Goal: Information Seeking & Learning: Learn about a topic

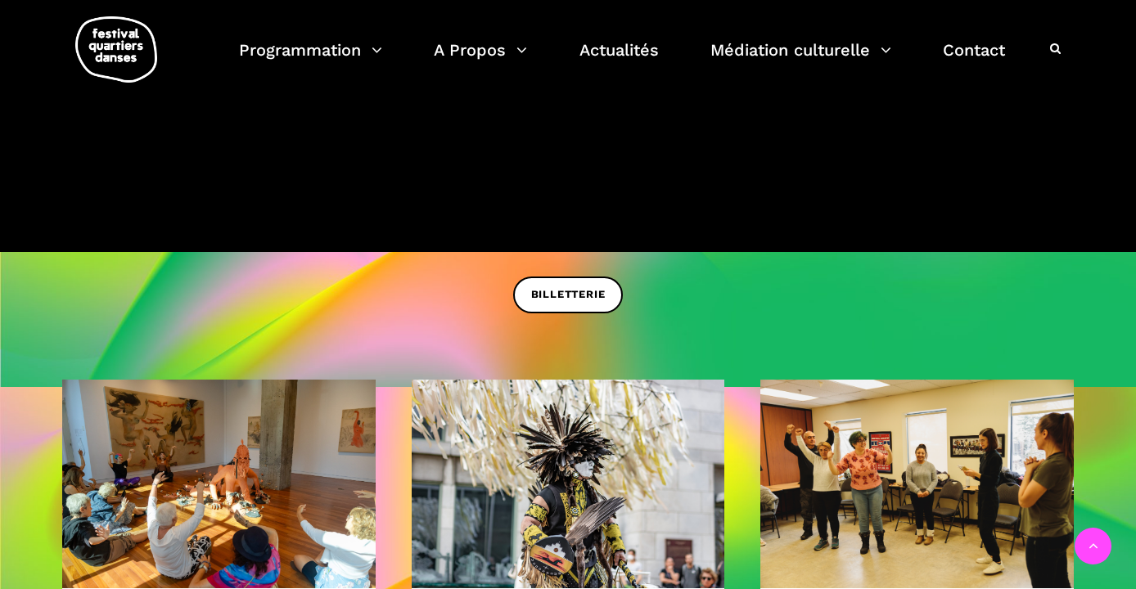
scroll to position [247, 0]
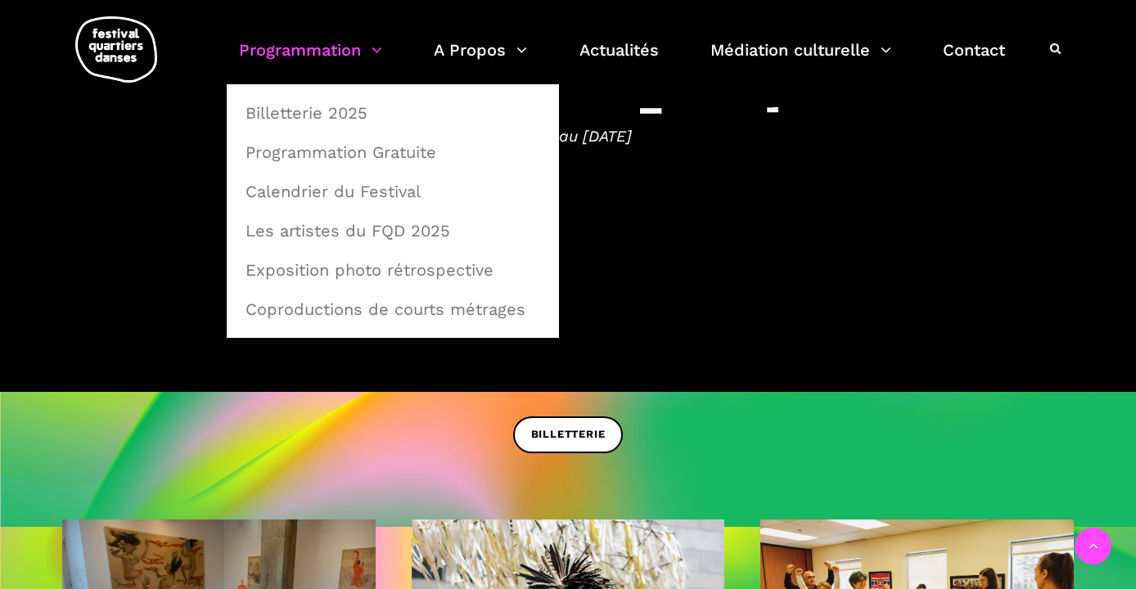
click at [318, 52] on link "Programmation" at bounding box center [310, 60] width 143 height 48
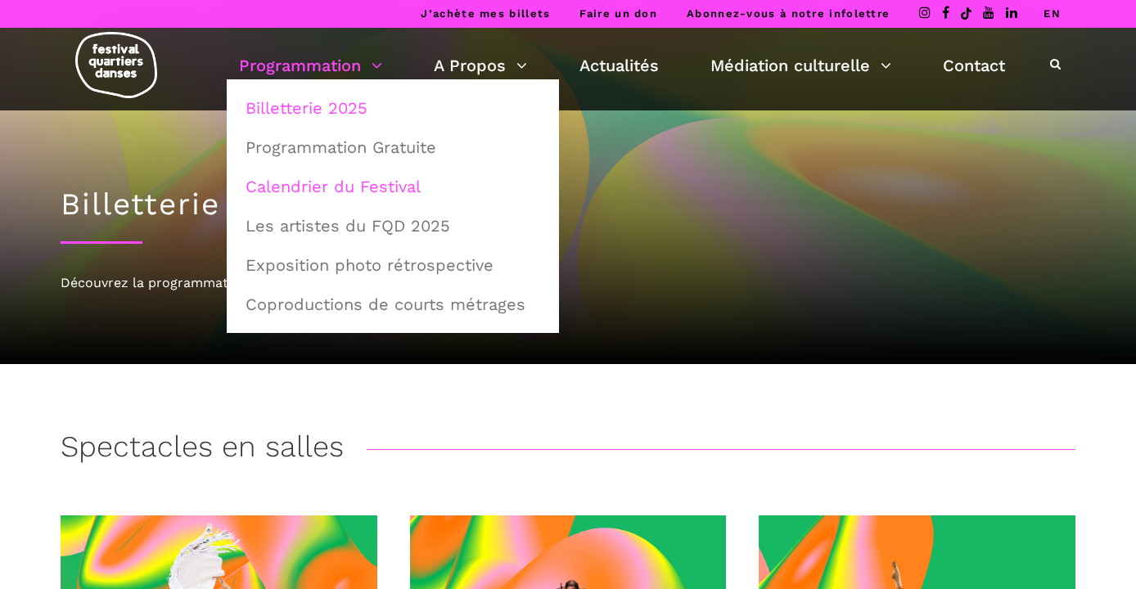
click at [309, 188] on link "Calendrier du Festival" at bounding box center [393, 187] width 314 height 38
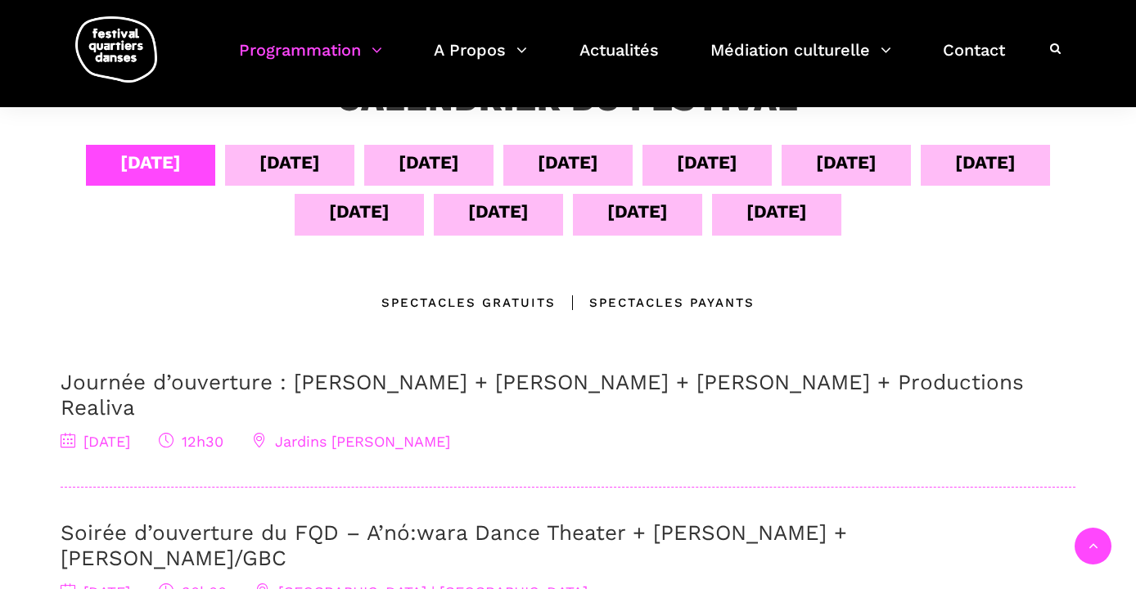
scroll to position [294, 0]
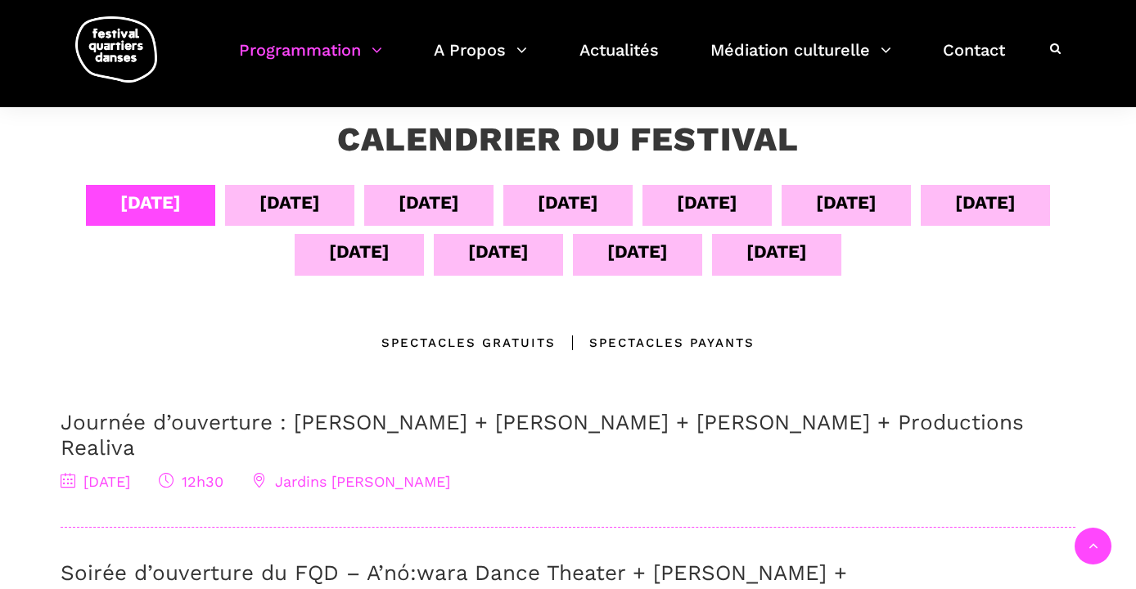
click at [266, 203] on div "[DATE]" at bounding box center [290, 202] width 61 height 29
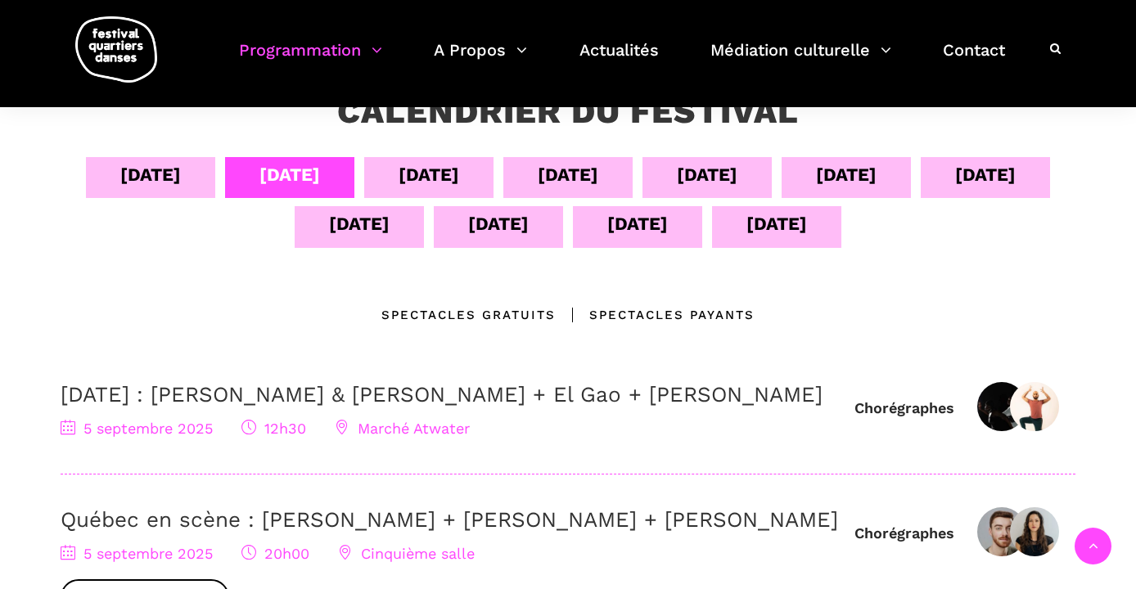
scroll to position [307, 0]
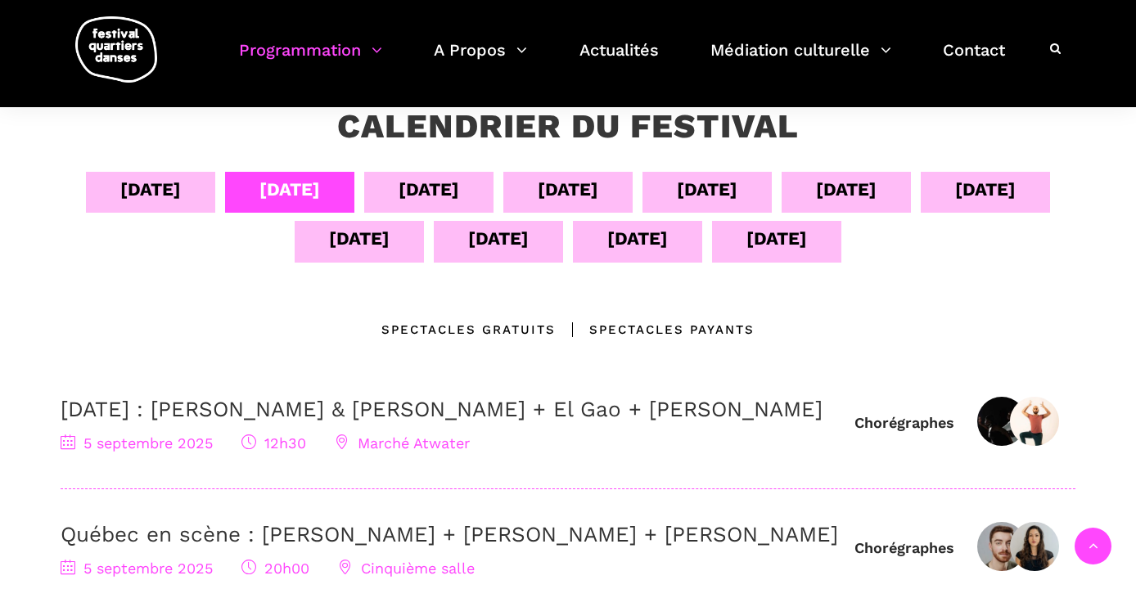
click at [417, 193] on div "[DATE]" at bounding box center [429, 189] width 61 height 29
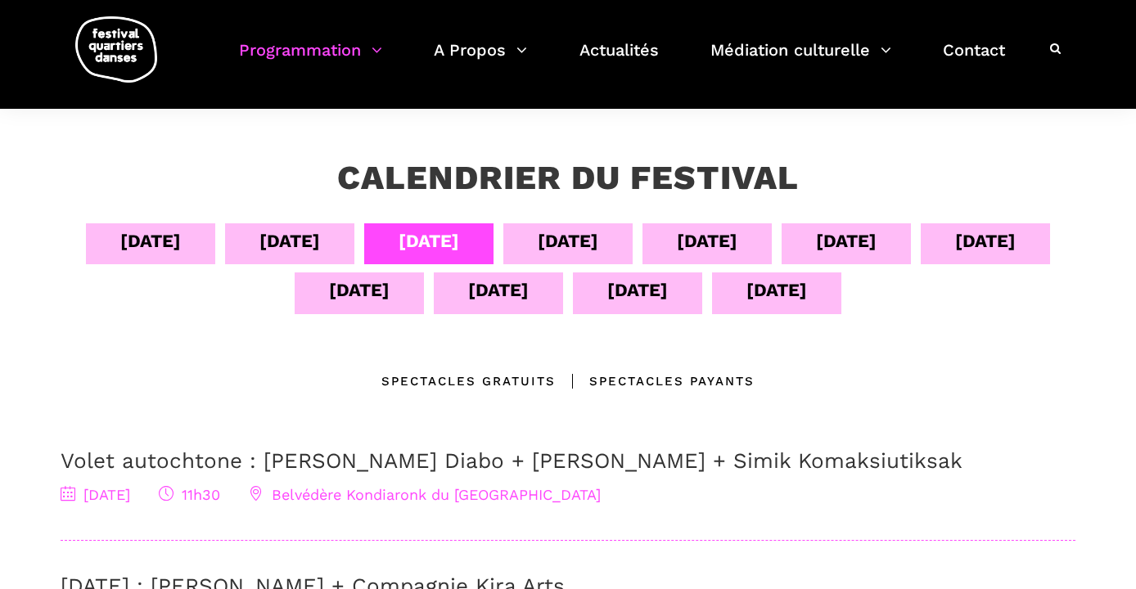
scroll to position [214, 0]
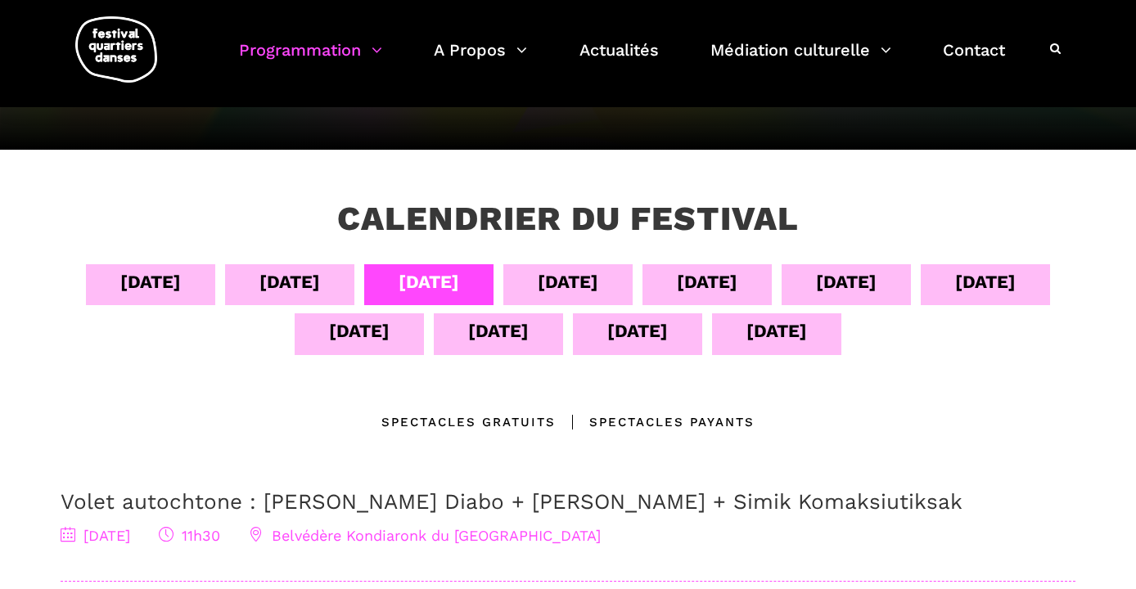
click at [564, 275] on div "[DATE]" at bounding box center [568, 282] width 61 height 29
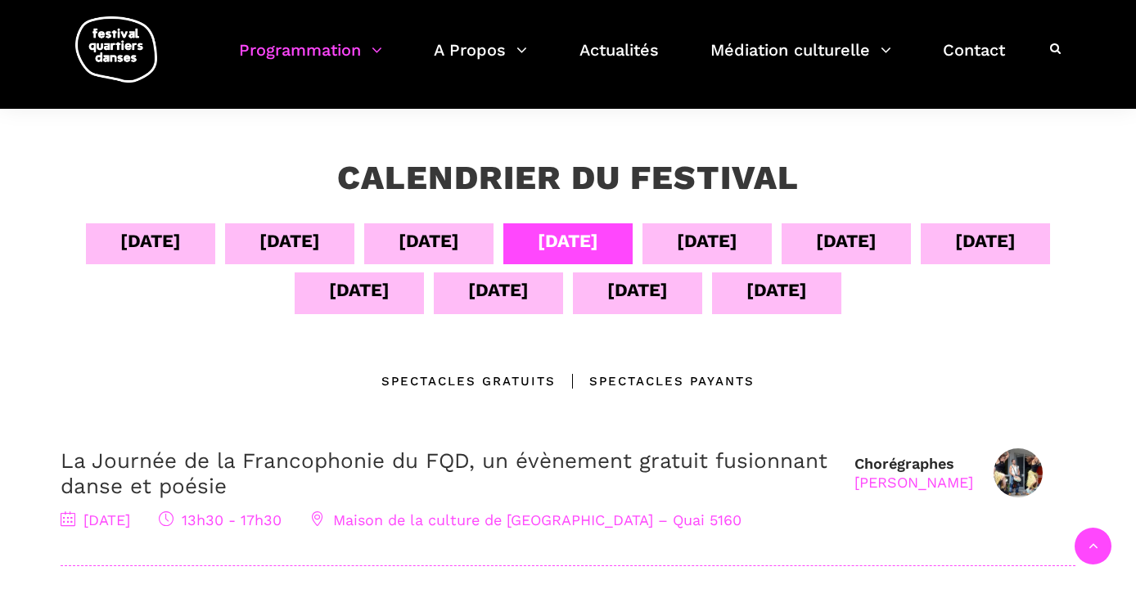
scroll to position [255, 0]
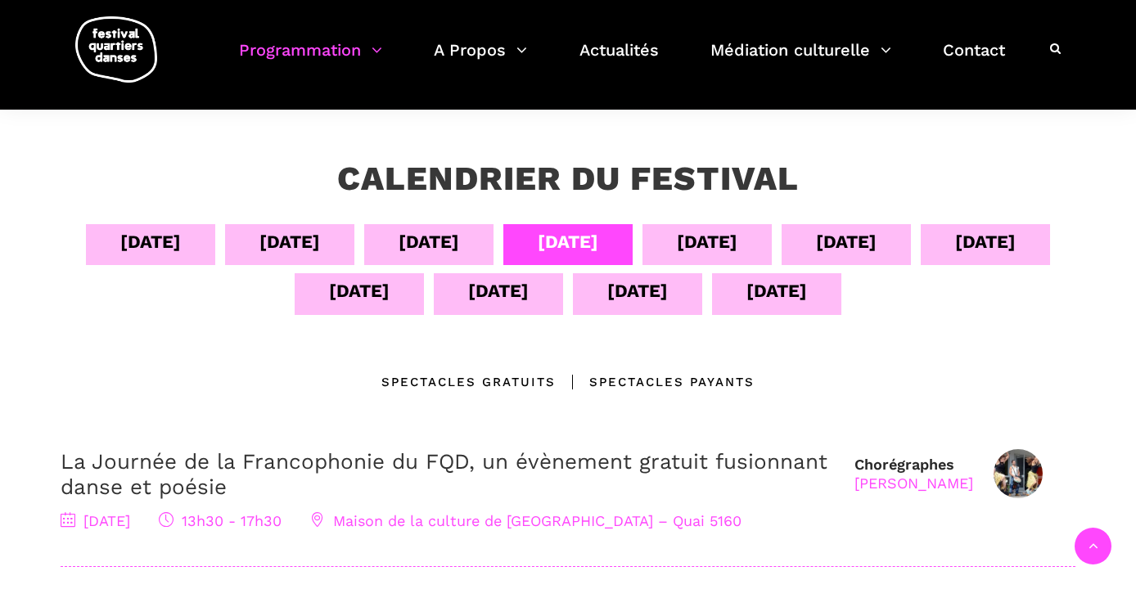
click at [738, 245] on div "08 sept" at bounding box center [707, 242] width 61 height 29
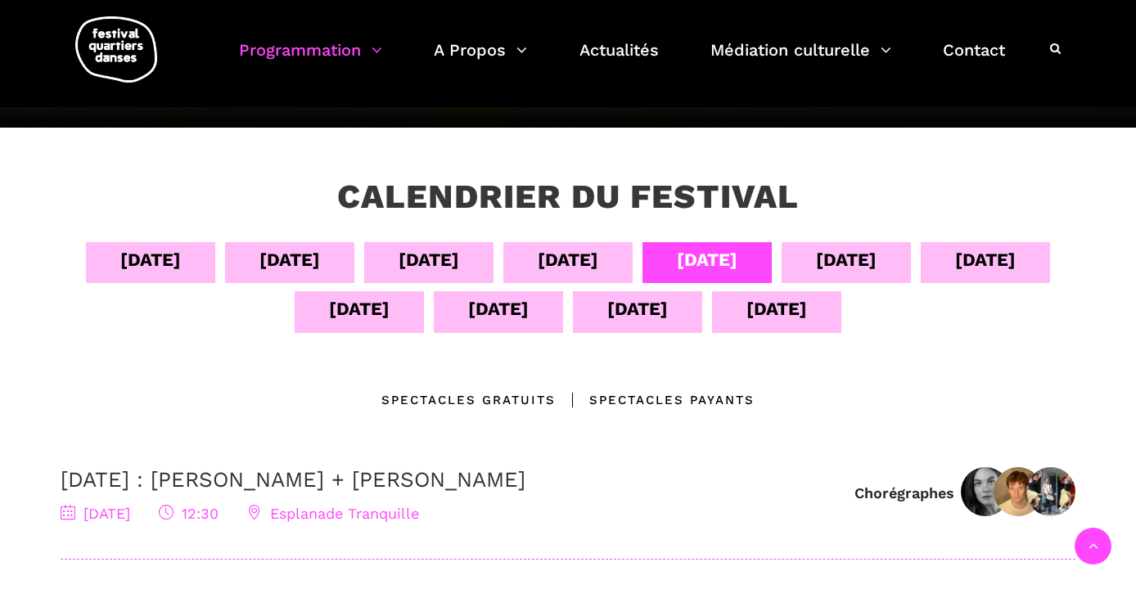
scroll to position [233, 0]
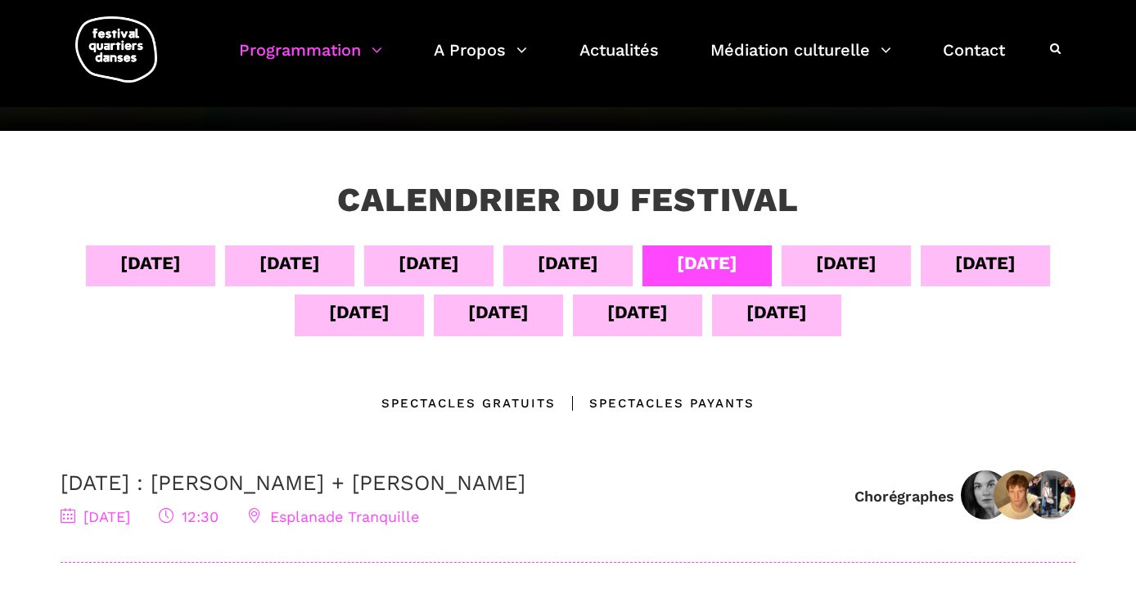
click at [850, 260] on div "09 sept" at bounding box center [846, 263] width 61 height 29
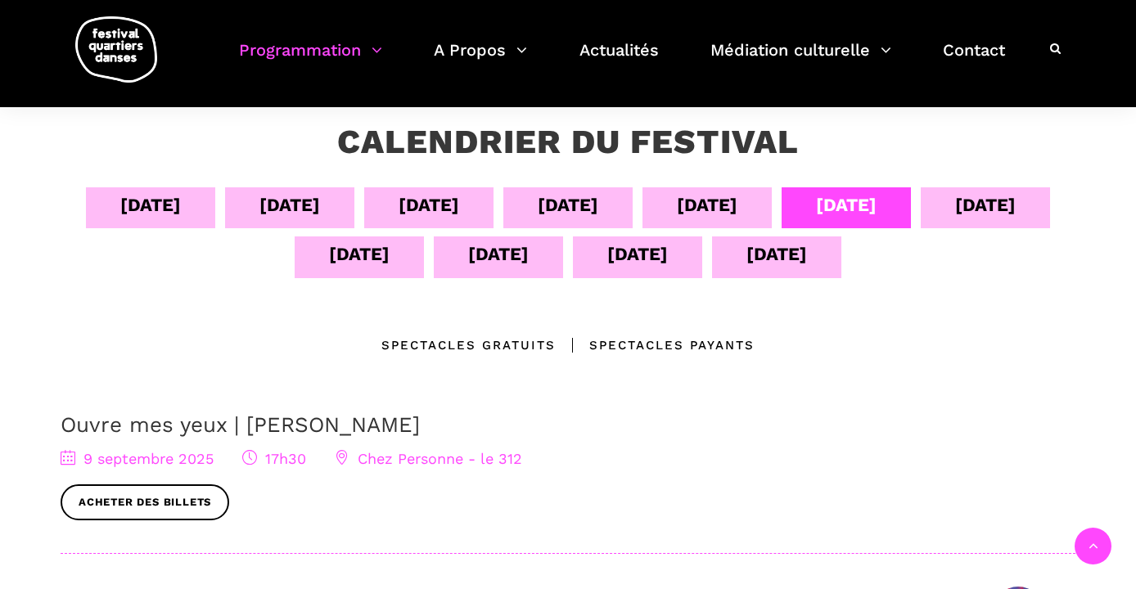
scroll to position [282, 0]
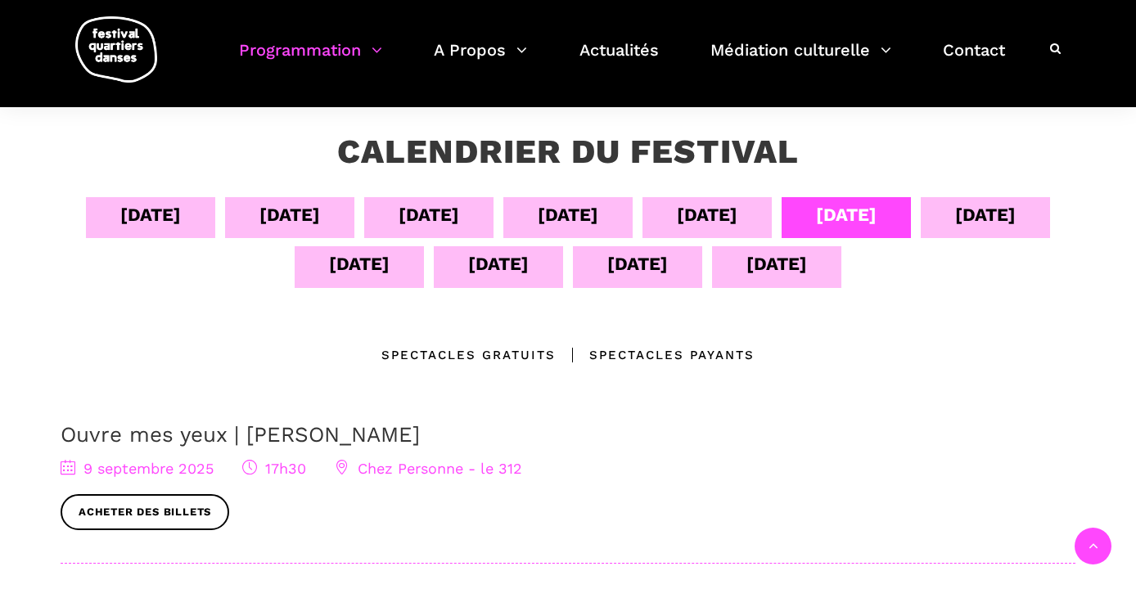
click at [1016, 214] on div "10 sept" at bounding box center [985, 215] width 61 height 29
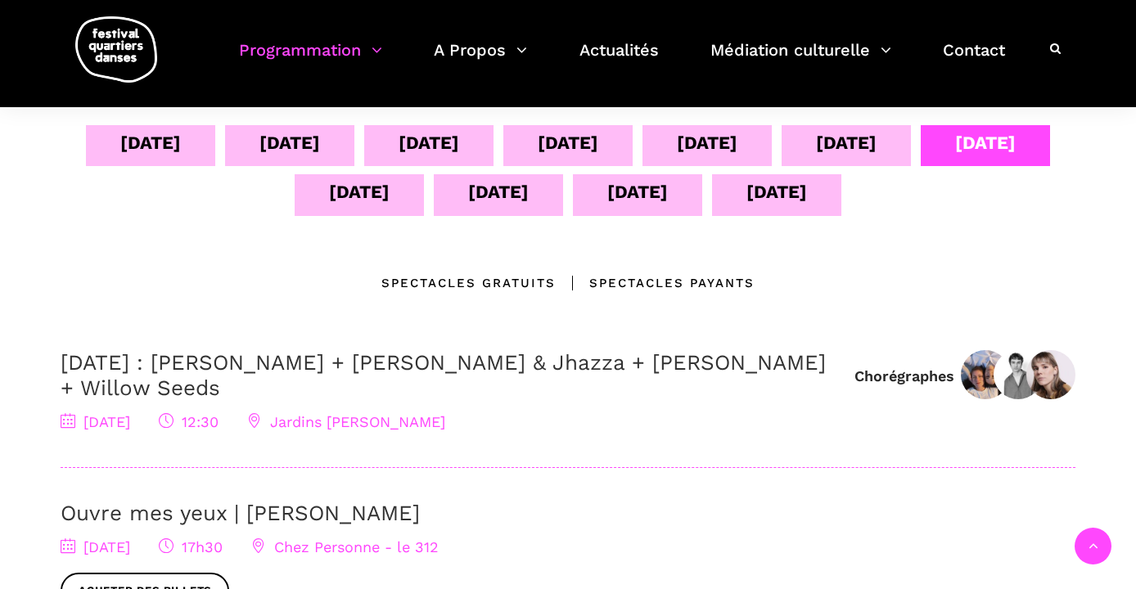
scroll to position [353, 0]
click at [123, 136] on div "04 sept" at bounding box center [150, 143] width 61 height 29
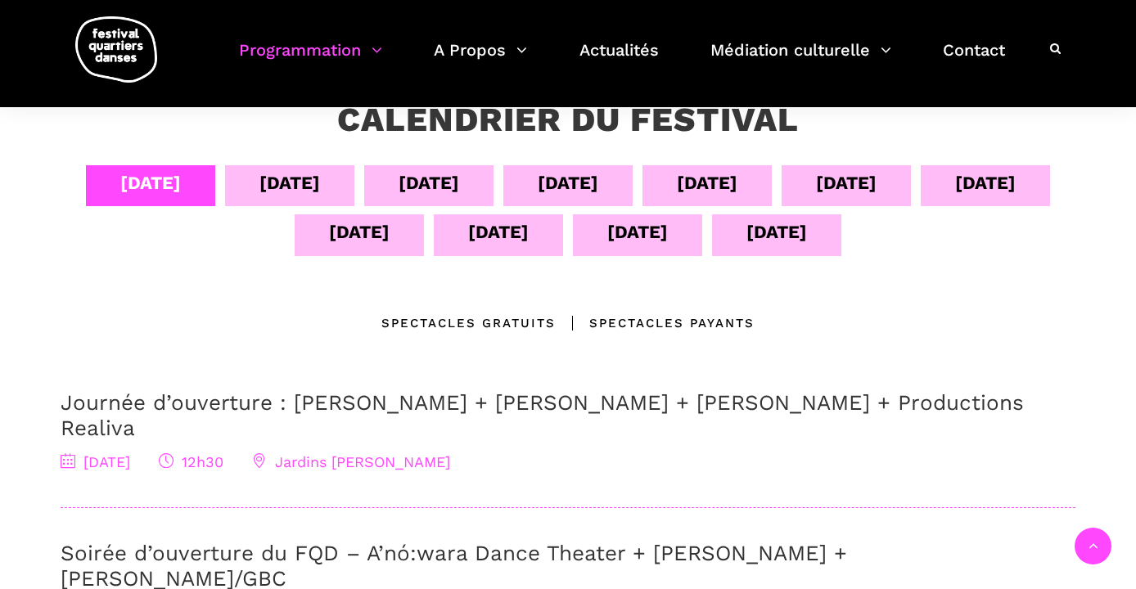
scroll to position [309, 0]
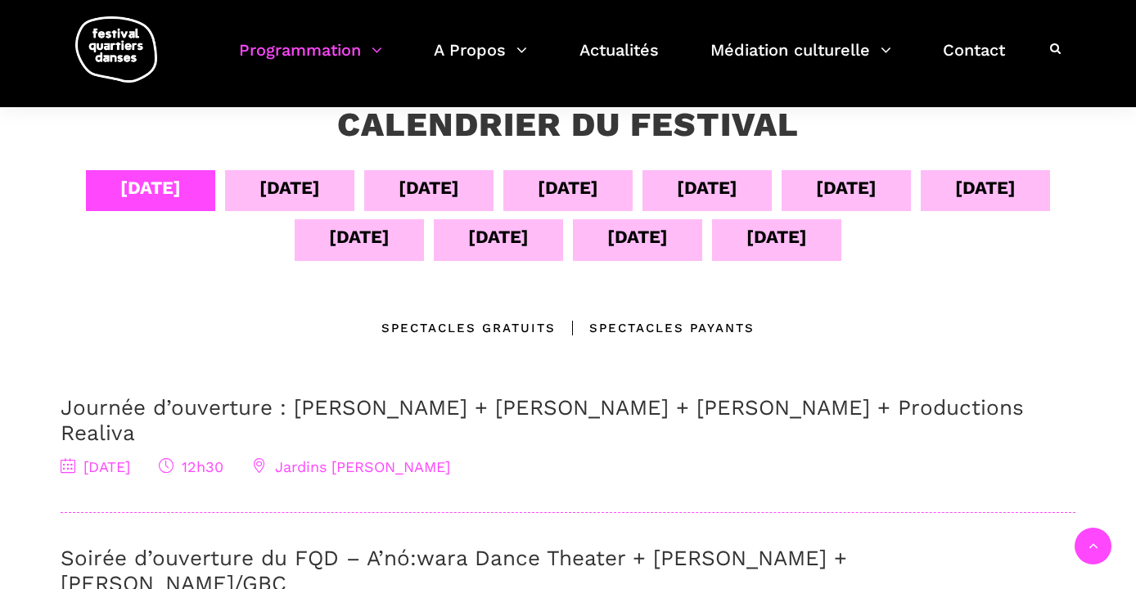
click at [430, 192] on div "06 sept" at bounding box center [429, 188] width 61 height 29
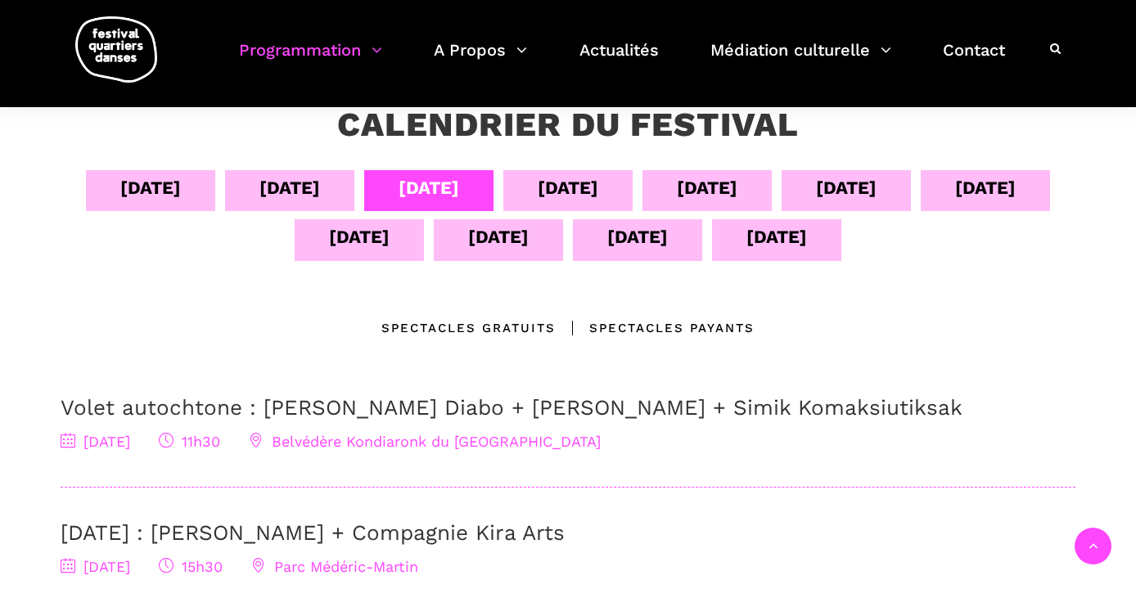
click at [589, 180] on div "07 sept" at bounding box center [568, 188] width 61 height 29
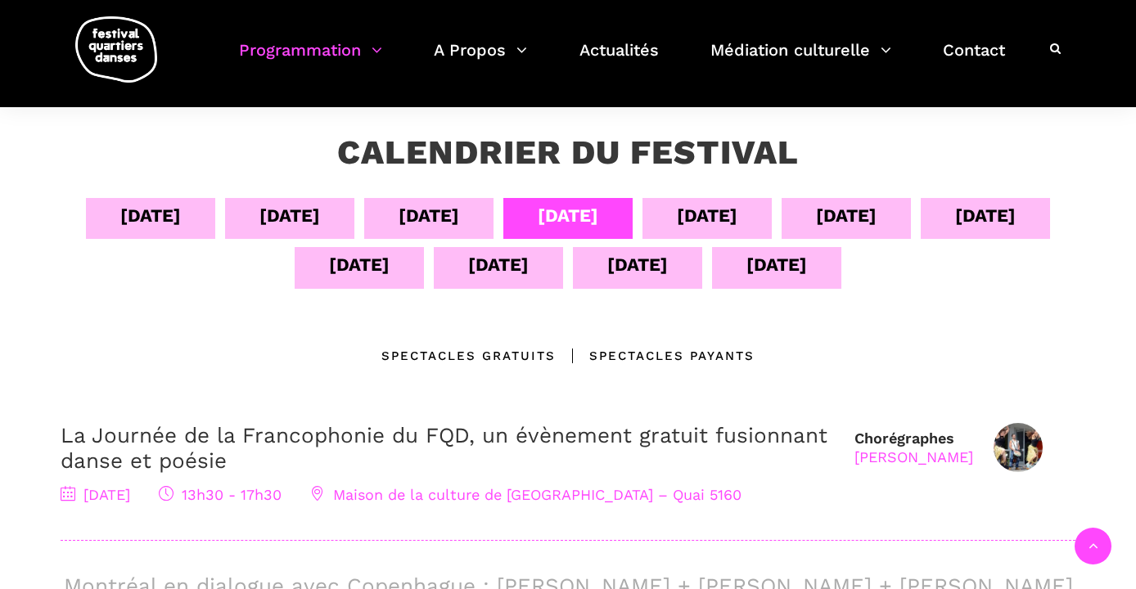
scroll to position [311, 0]
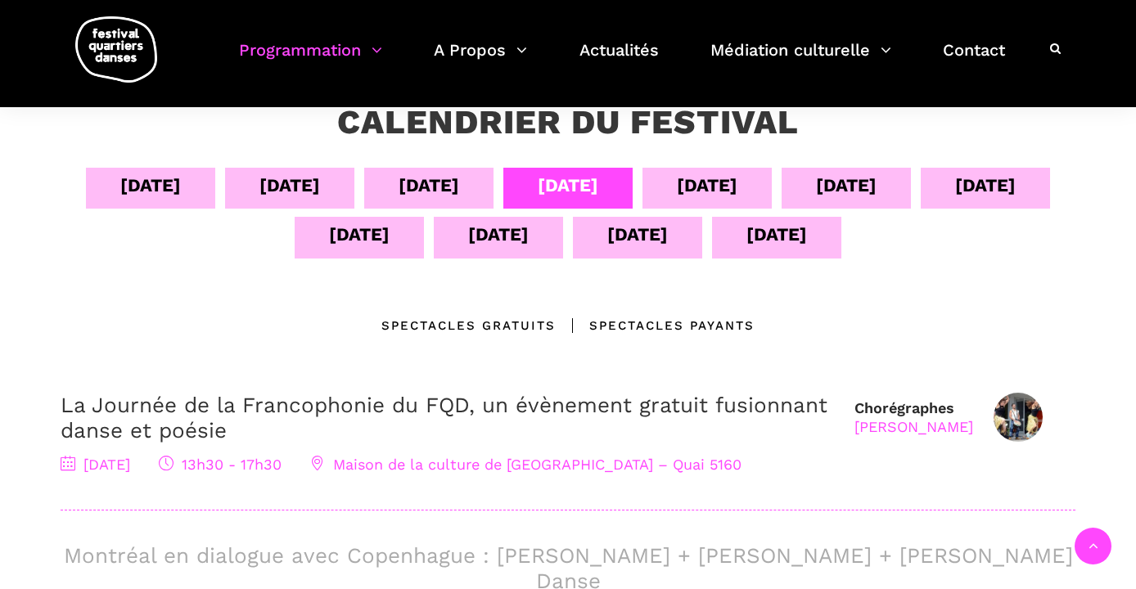
click at [645, 328] on div "Spectacles Payants" at bounding box center [655, 326] width 199 height 20
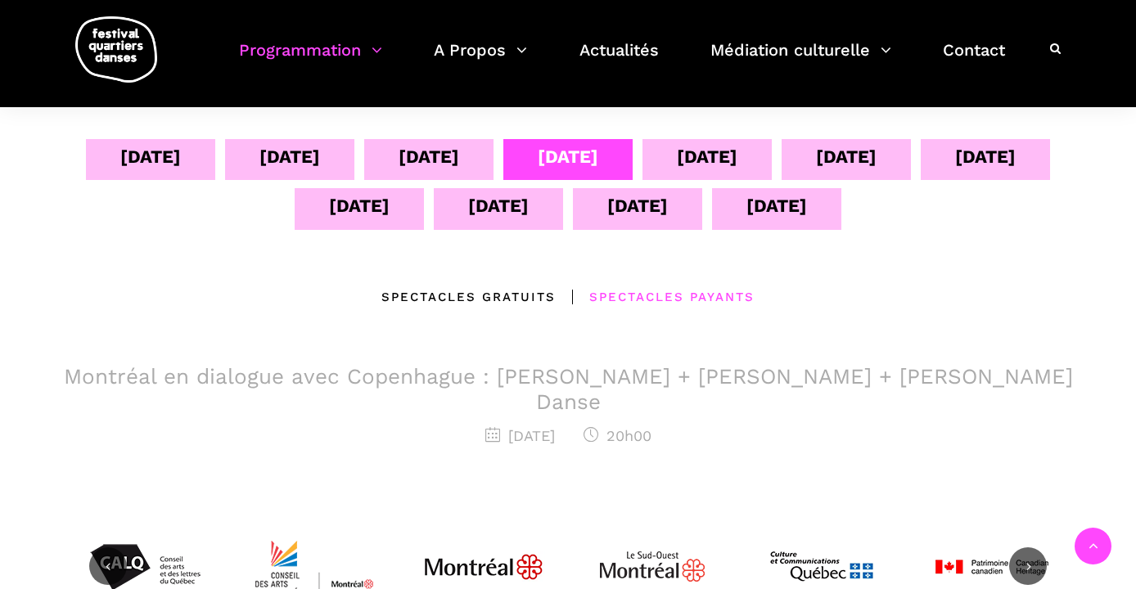
scroll to position [336, 0]
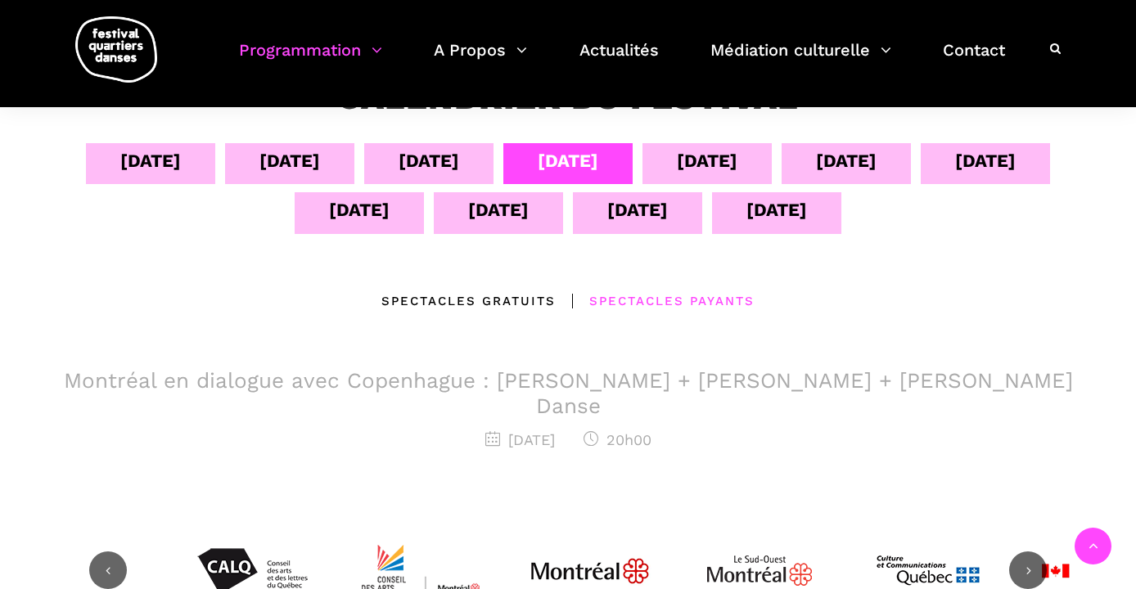
click at [129, 168] on div "04 sept" at bounding box center [150, 161] width 61 height 29
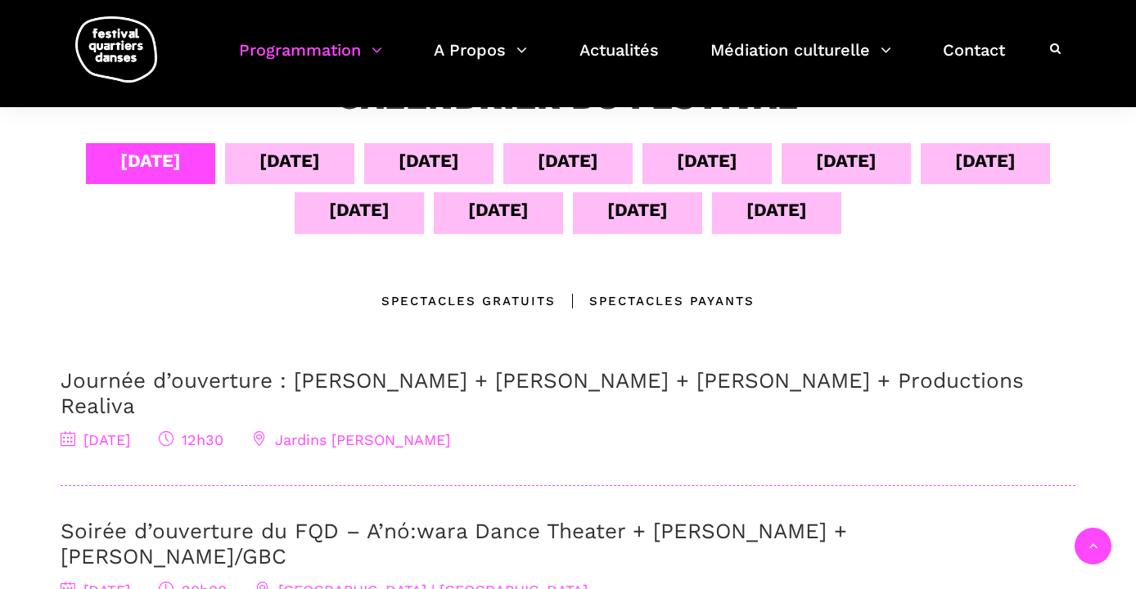
click at [653, 291] on div "Spectacles Payants" at bounding box center [655, 301] width 199 height 20
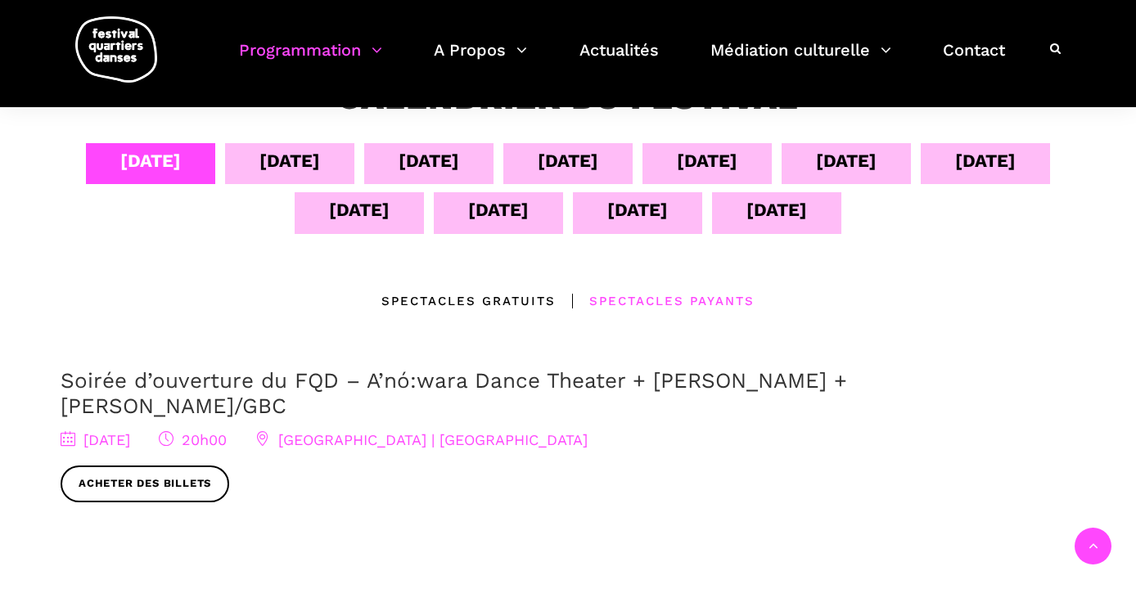
click at [275, 169] on div "05 sept" at bounding box center [290, 161] width 61 height 29
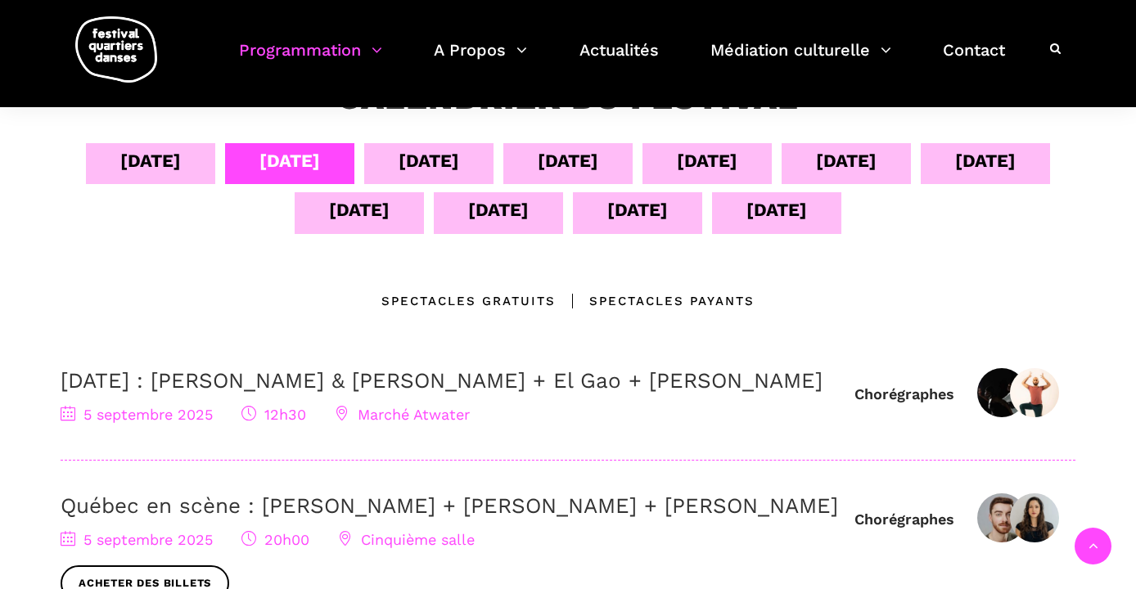
click at [668, 302] on div "Spectacles Payants" at bounding box center [655, 301] width 199 height 20
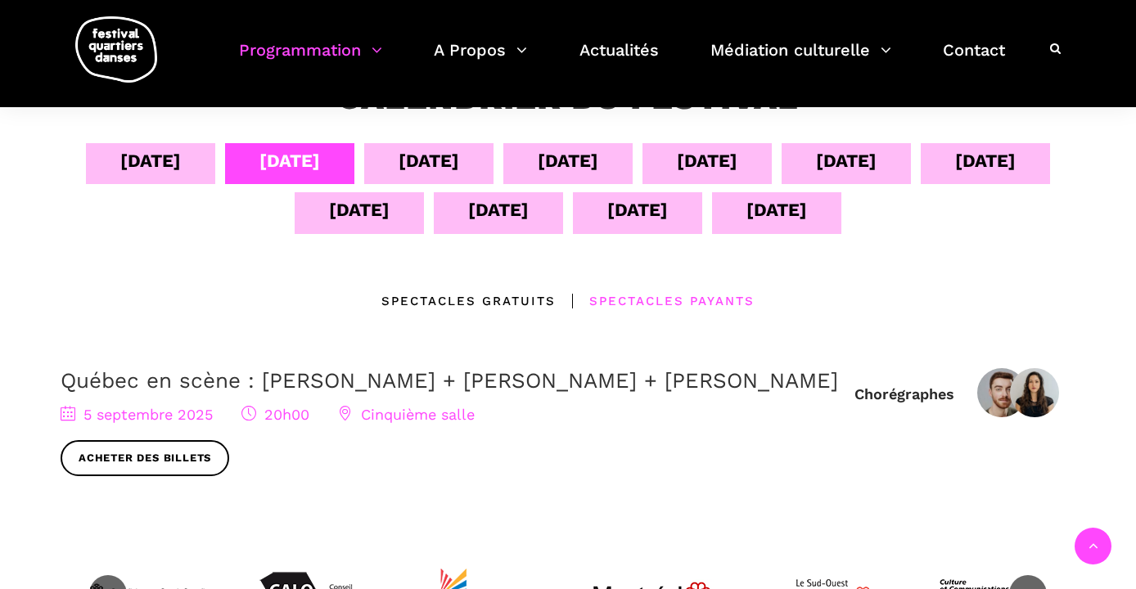
click at [419, 161] on div "06 sept" at bounding box center [429, 161] width 61 height 29
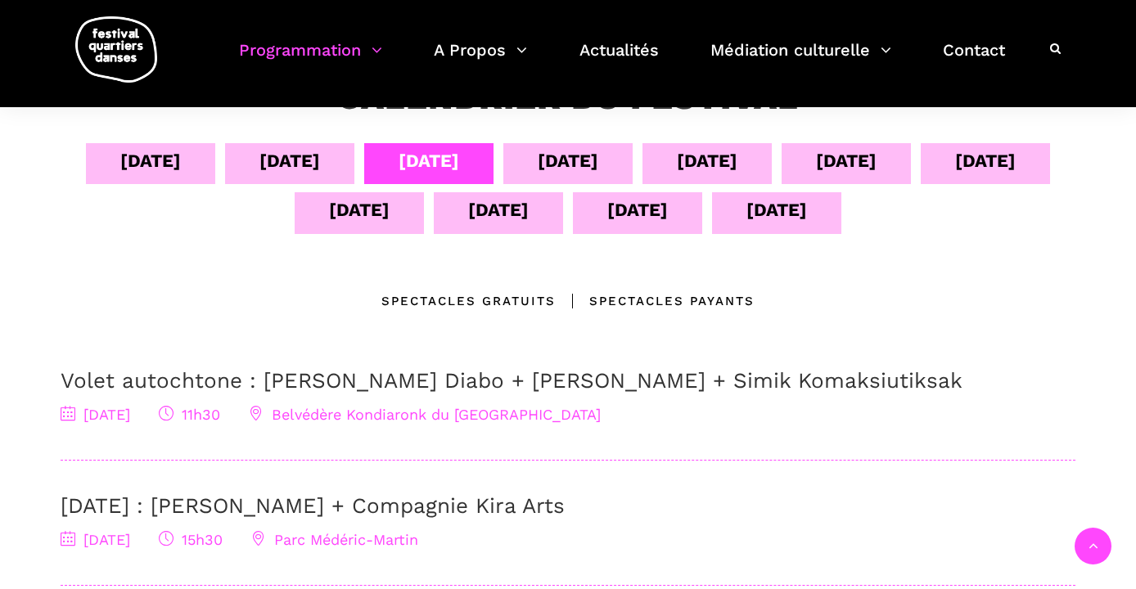
click at [642, 298] on div "Spectacles Payants" at bounding box center [655, 301] width 199 height 20
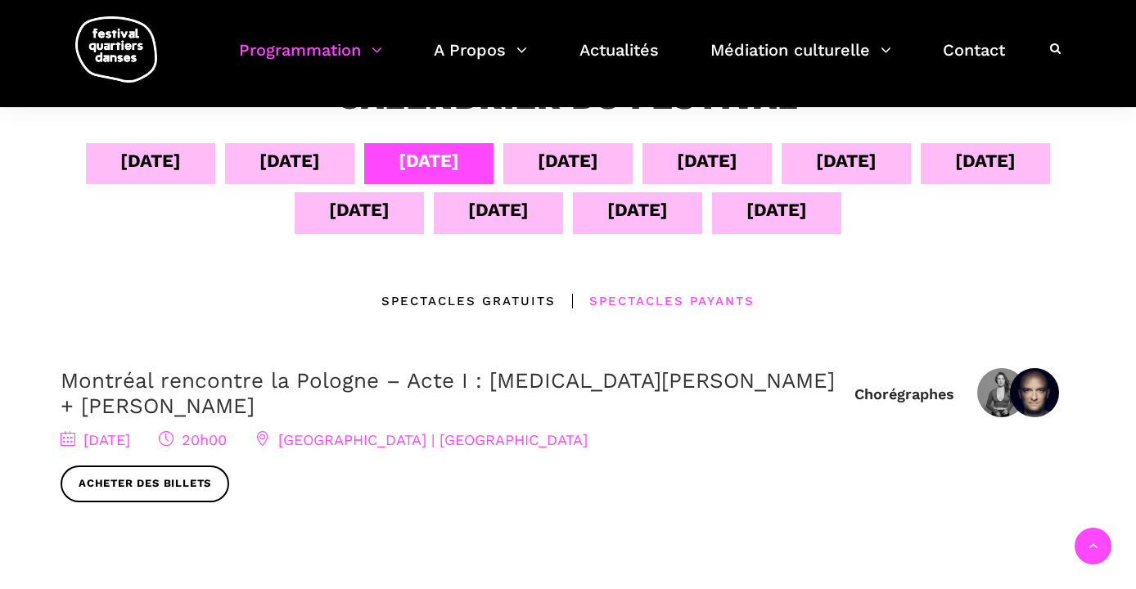
click at [560, 156] on div "07 sept" at bounding box center [568, 161] width 61 height 29
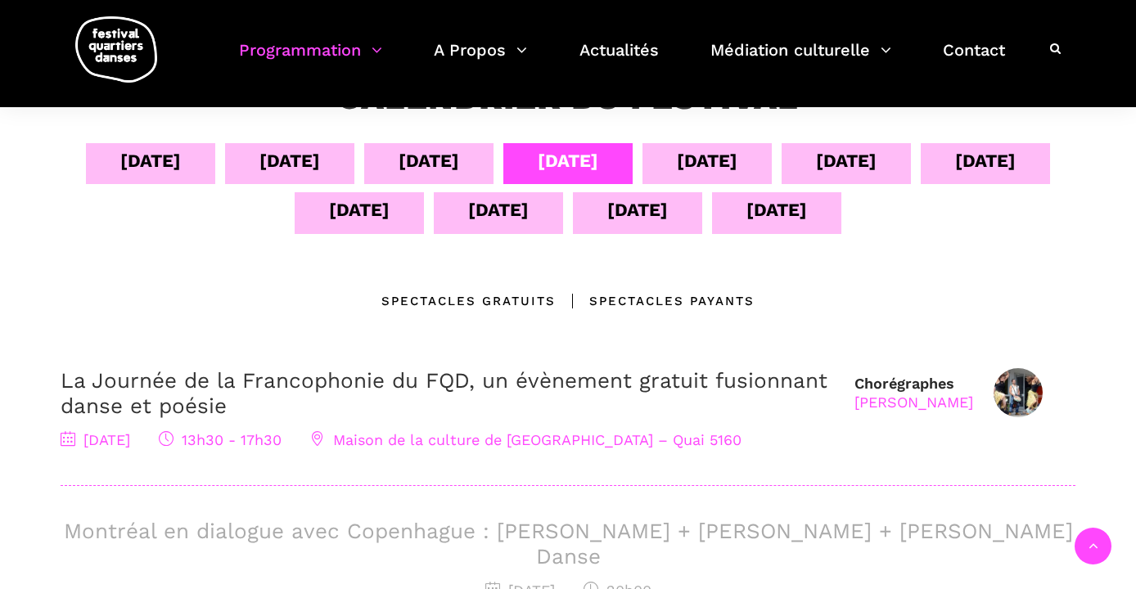
click at [677, 298] on div "Spectacles Payants" at bounding box center [655, 301] width 199 height 20
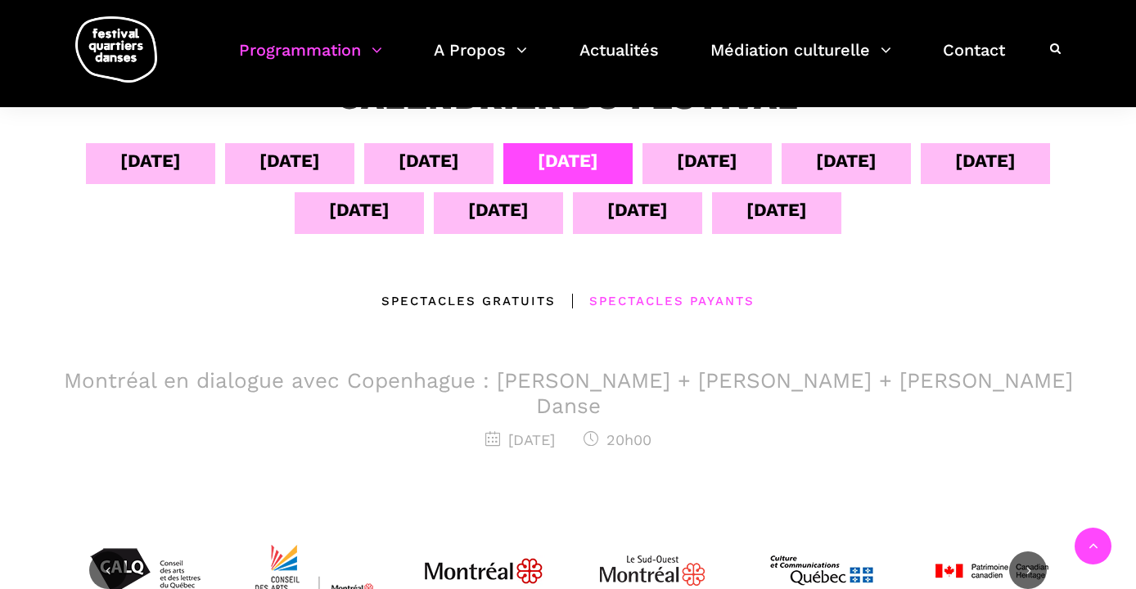
click at [710, 157] on div "08 sept" at bounding box center [707, 161] width 61 height 29
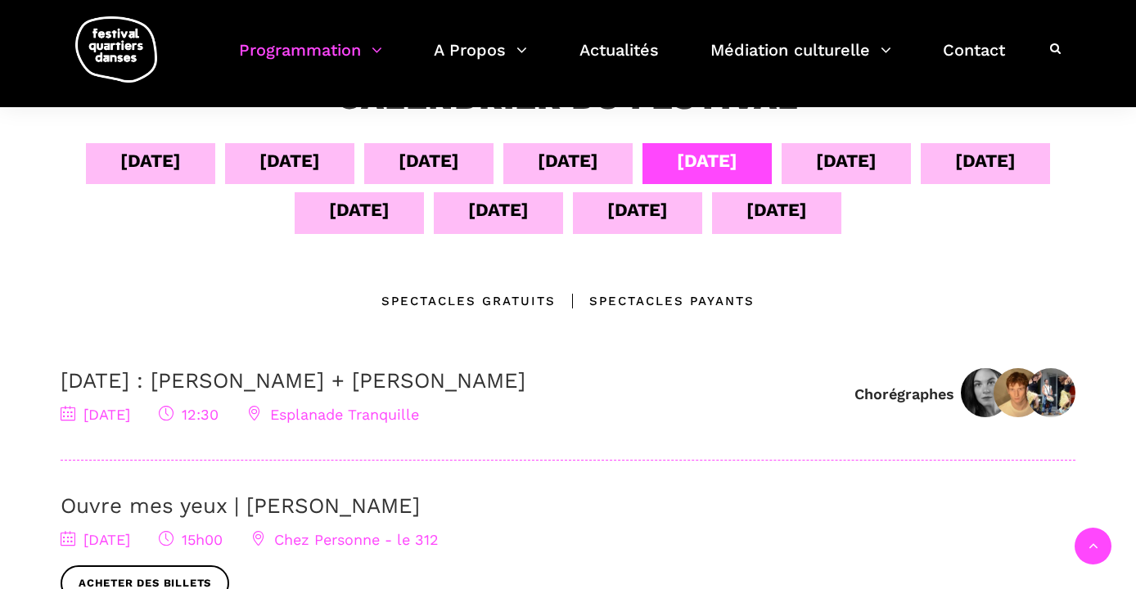
click at [671, 305] on div "Spectacles Payants" at bounding box center [655, 301] width 199 height 20
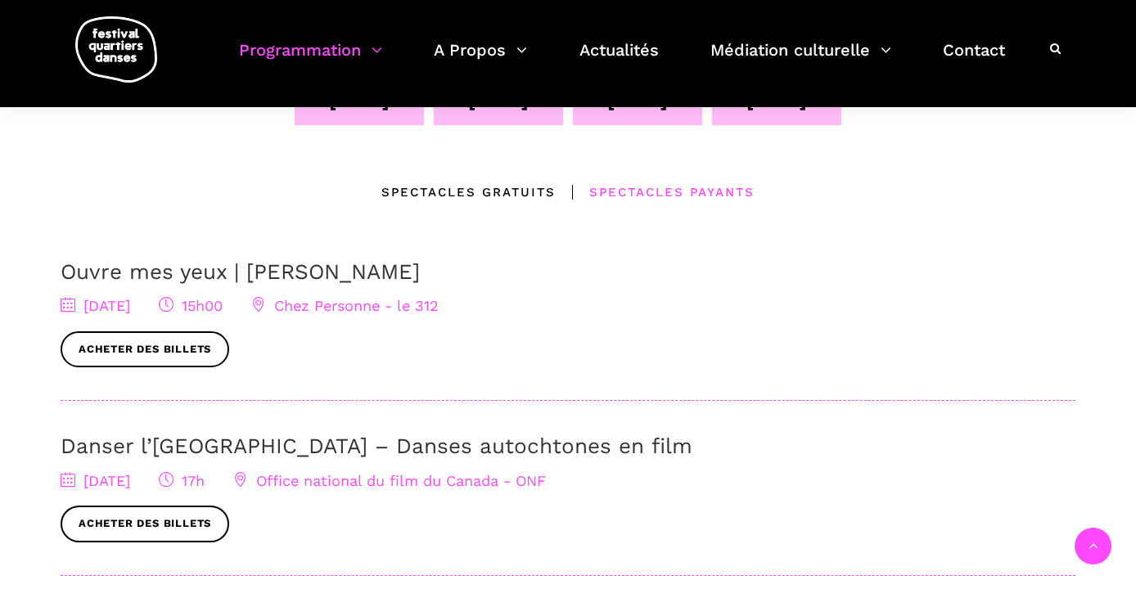
scroll to position [214, 0]
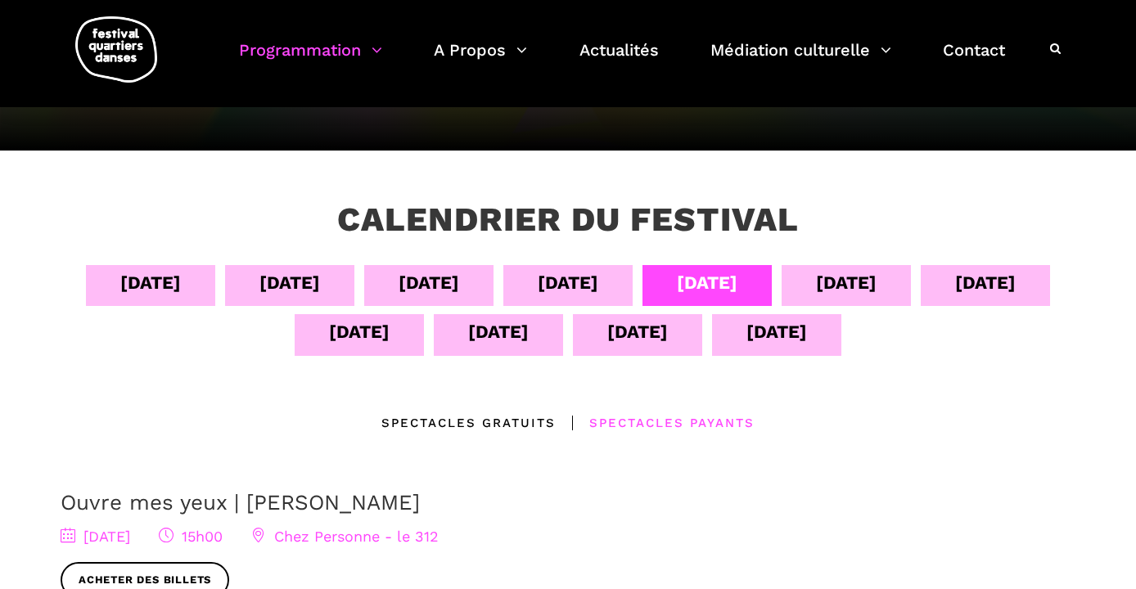
click at [877, 284] on div "09 sept" at bounding box center [846, 283] width 61 height 29
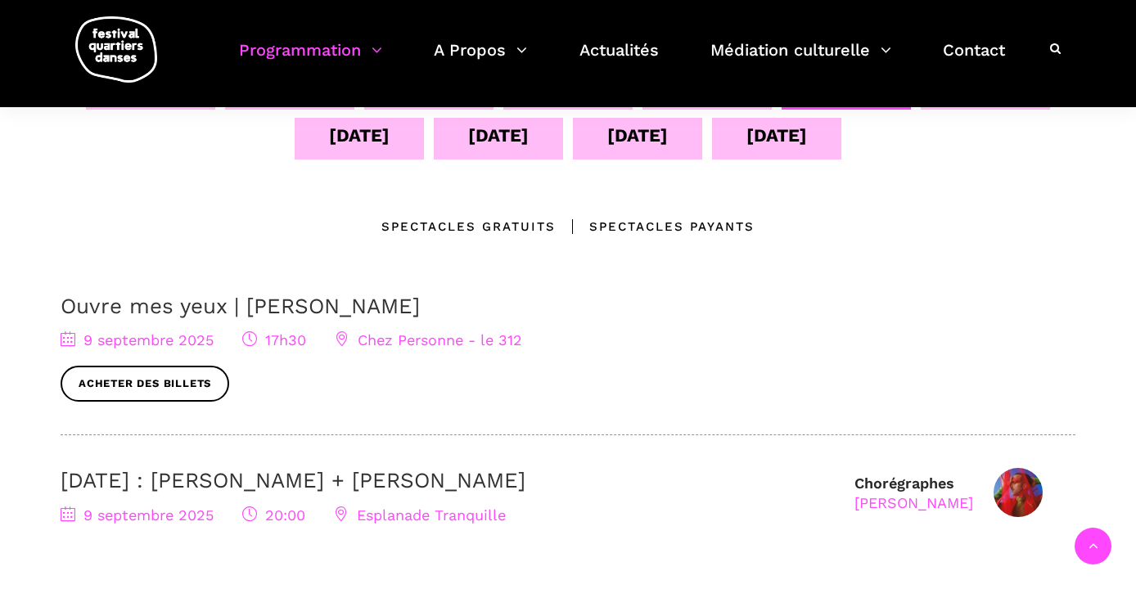
scroll to position [474, 0]
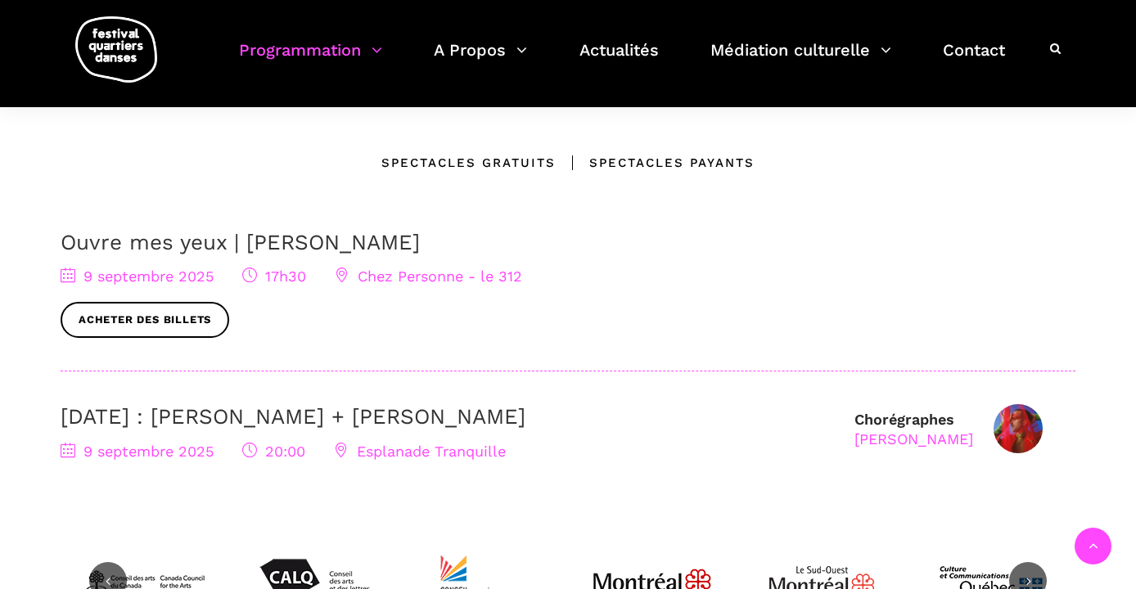
click at [655, 163] on div "Spectacles Payants" at bounding box center [655, 163] width 199 height 20
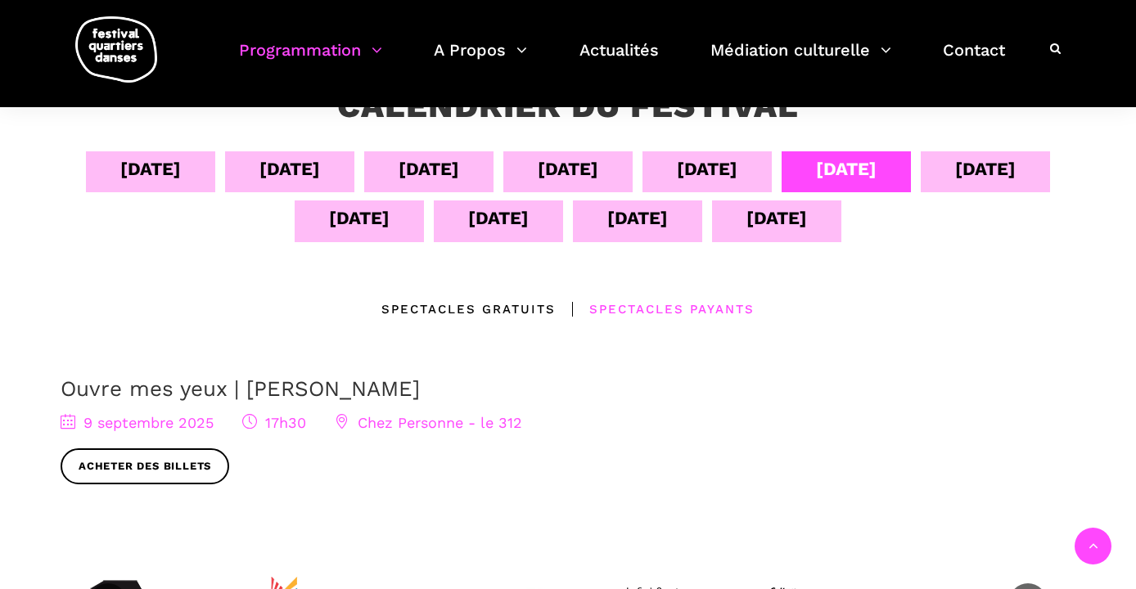
scroll to position [282, 0]
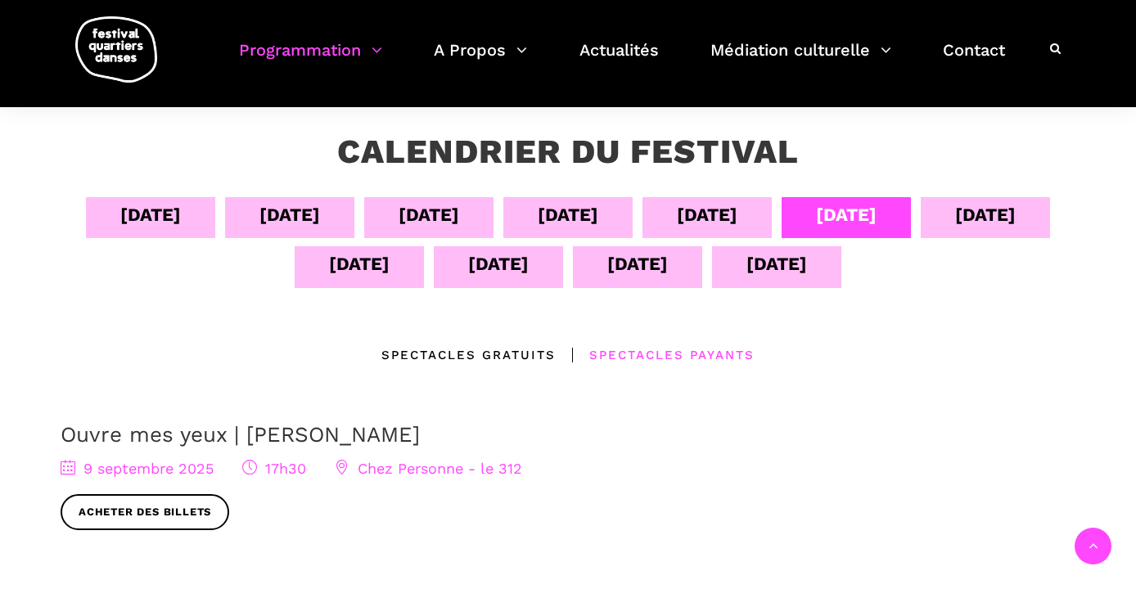
click at [974, 219] on div "10 sept" at bounding box center [985, 215] width 61 height 29
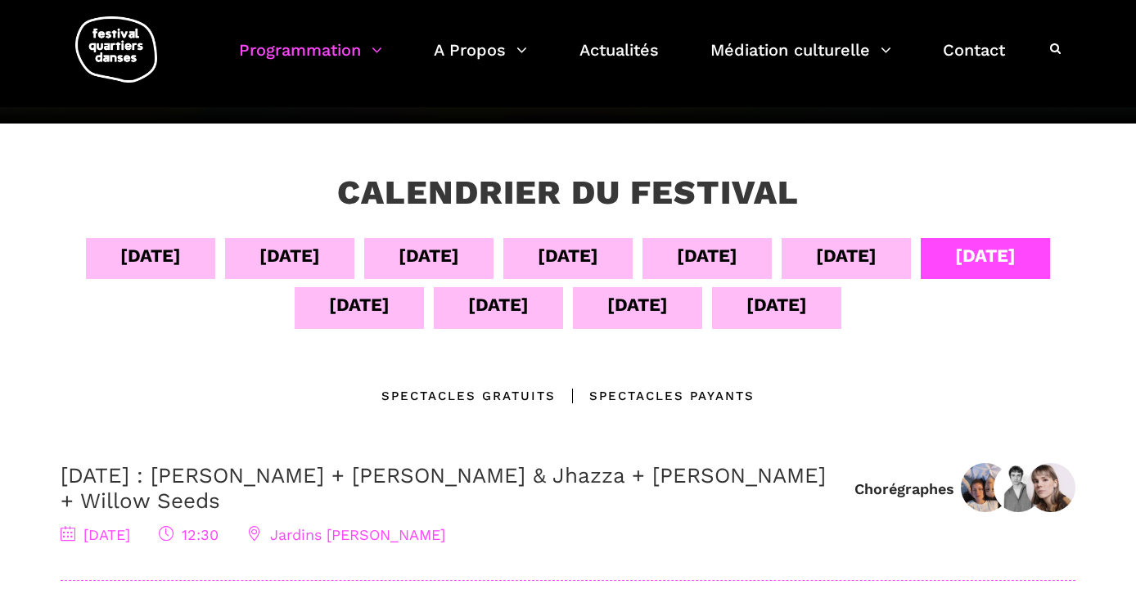
scroll to position [228, 0]
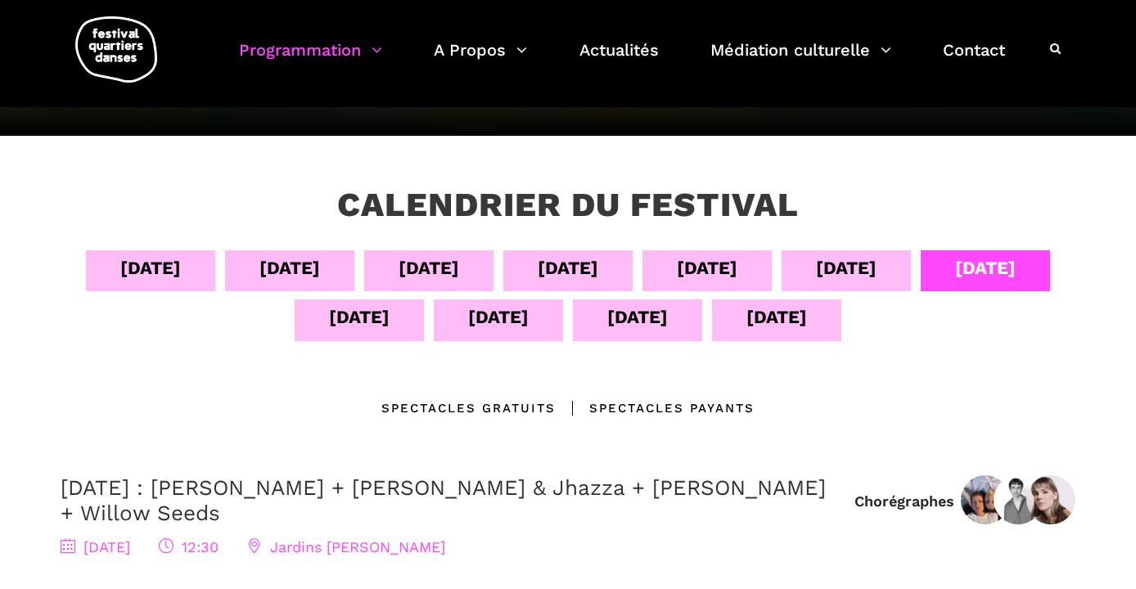
click at [358, 323] on div "11 sept" at bounding box center [359, 317] width 61 height 29
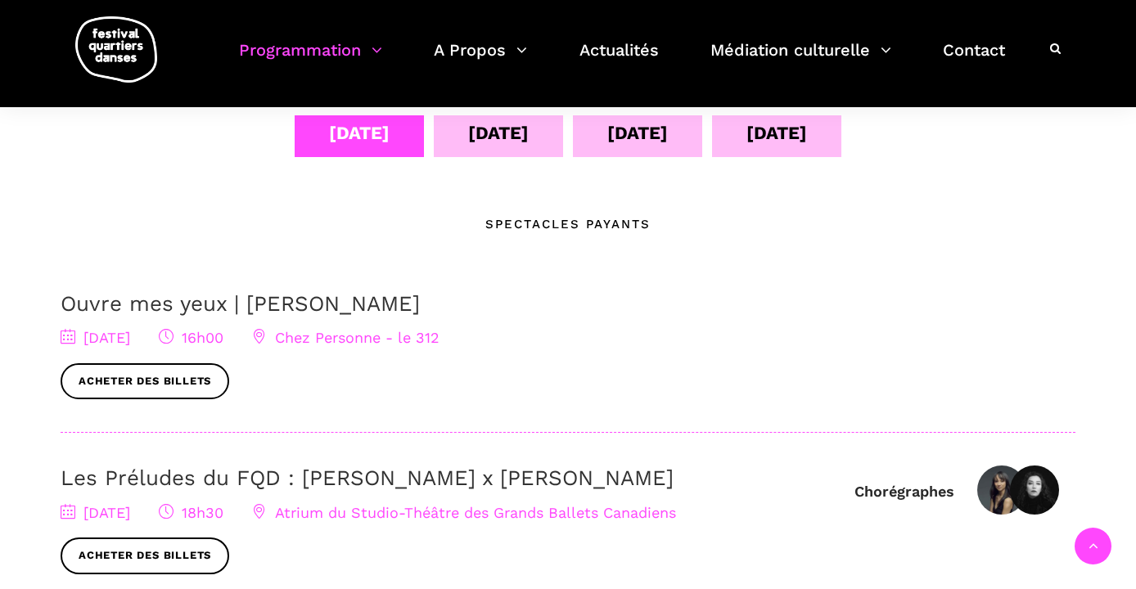
scroll to position [404, 0]
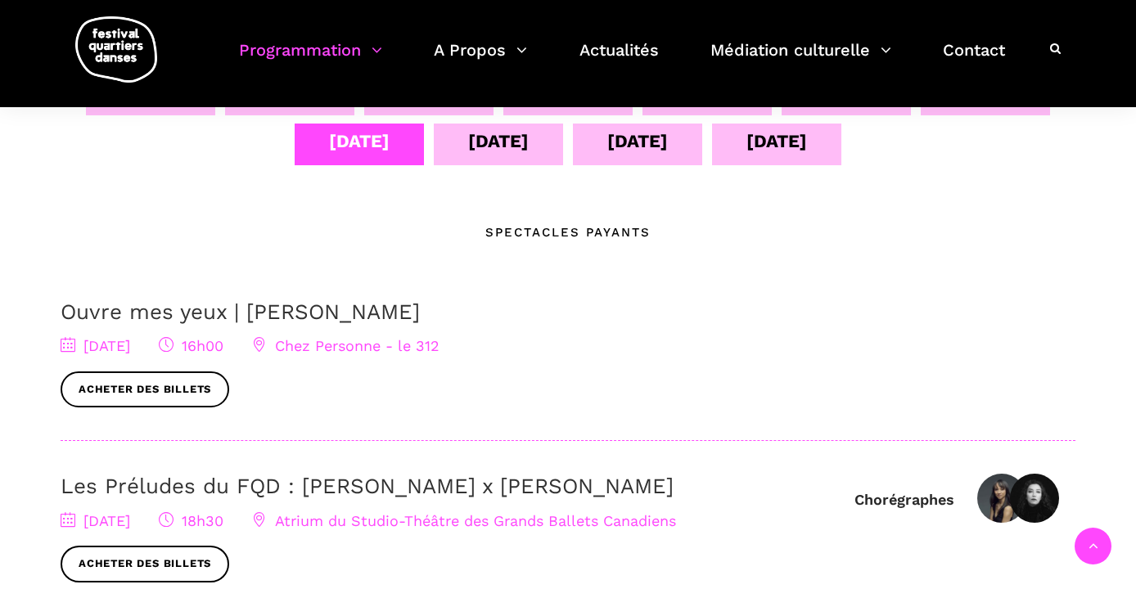
click at [568, 232] on div "Spectacles Payants" at bounding box center [567, 233] width 165 height 20
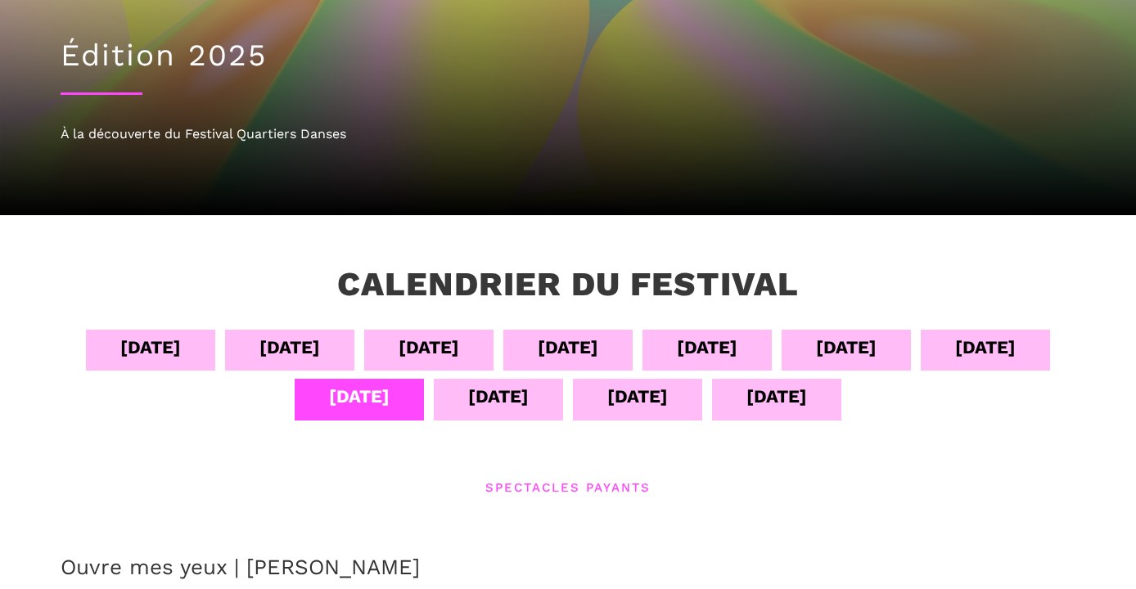
scroll to position [156, 0]
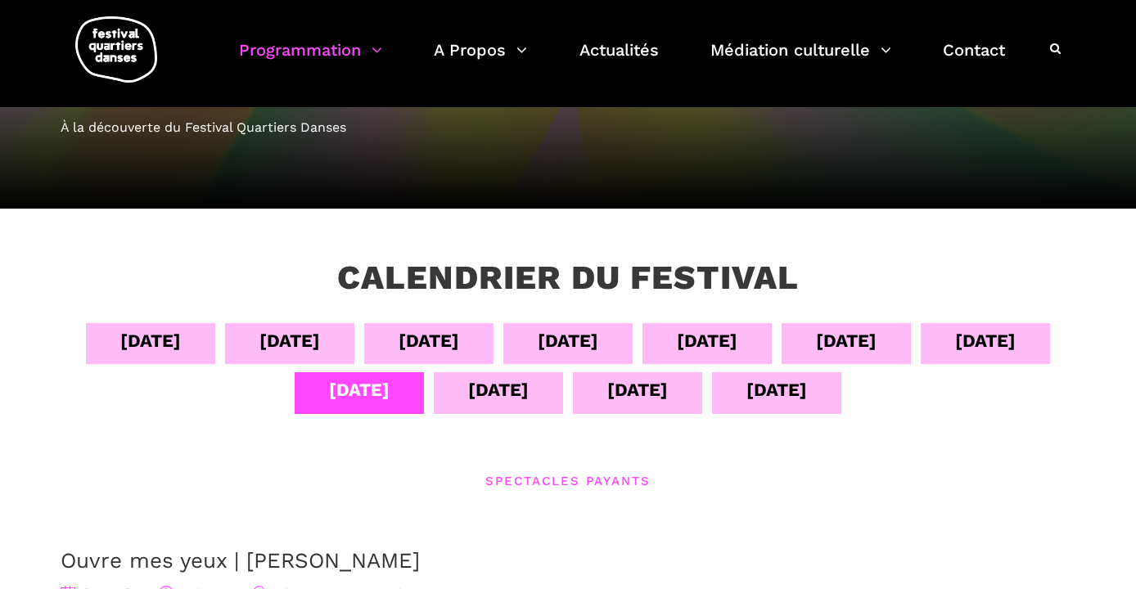
click at [145, 337] on div "04 sept" at bounding box center [150, 341] width 61 height 29
